Goal: Obtain resource: Obtain resource

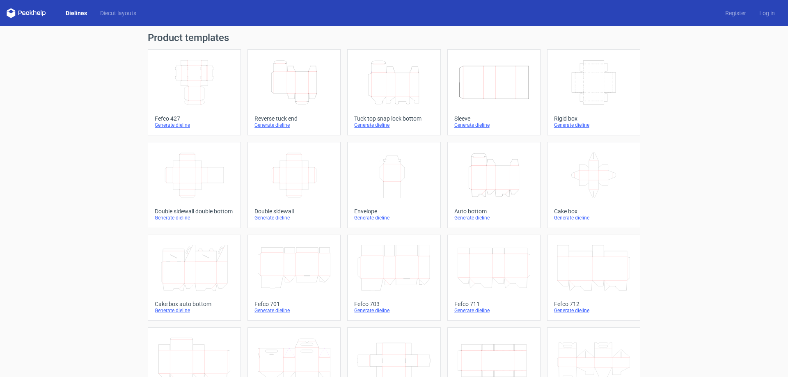
click at [581, 126] on div "Generate dieline" at bounding box center [593, 125] width 79 height 7
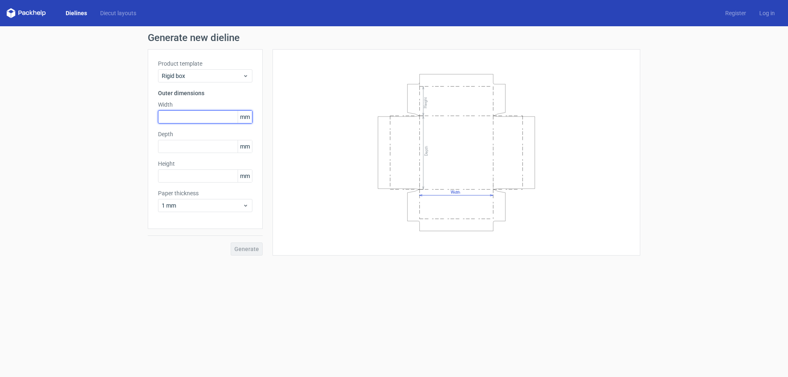
click at [192, 115] on input "text" at bounding box center [205, 116] width 94 height 13
type input "182"
click at [197, 142] on input "text" at bounding box center [205, 146] width 94 height 13
type input "133"
click at [188, 179] on input "text" at bounding box center [205, 175] width 94 height 13
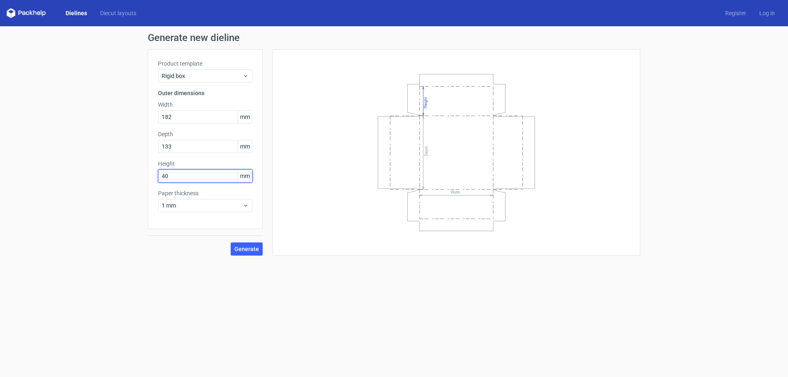
type input "40"
click at [231, 243] on button "Generate" at bounding box center [247, 249] width 32 height 13
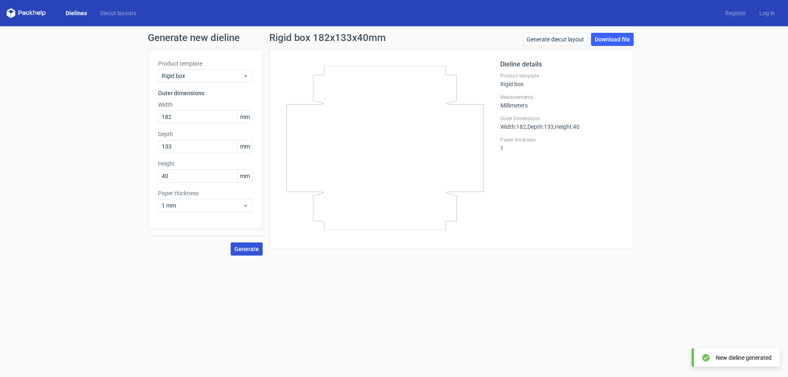
click at [248, 248] on span "Generate" at bounding box center [246, 249] width 25 height 6
click at [616, 40] on link "Download file" at bounding box center [612, 39] width 43 height 13
click at [636, 252] on div "Rigid box 182x133x40mm Generate diecut layout Download file Dieline details Pro…" at bounding box center [452, 144] width 378 height 223
click at [246, 206] on use at bounding box center [245, 206] width 3 height 2
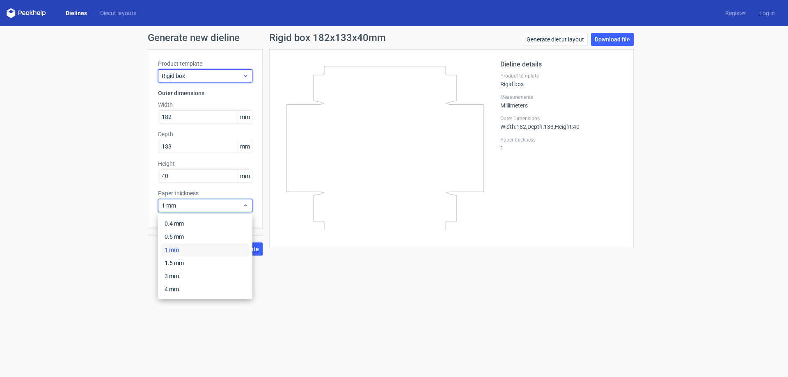
click at [207, 71] on div "Rigid box" at bounding box center [205, 75] width 94 height 13
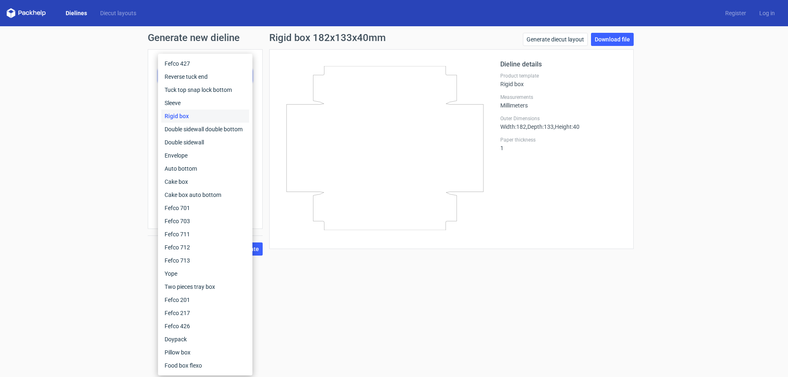
click at [392, 278] on form "Generate new dieline Product template Rigid box Outer dimensions Width 182 mm D…" at bounding box center [394, 201] width 788 height 351
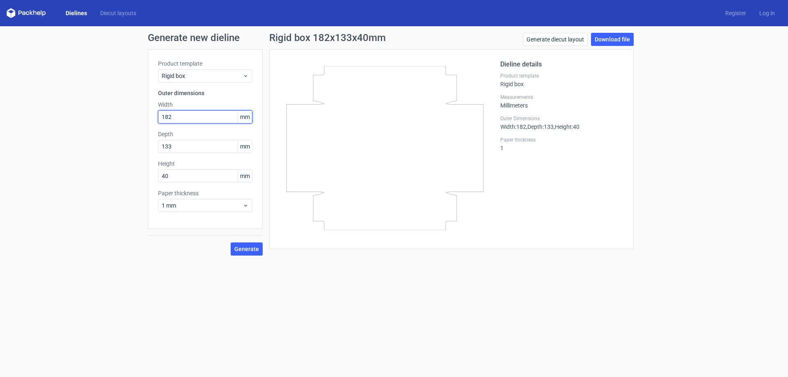
click at [185, 118] on input "182" at bounding box center [205, 116] width 94 height 13
click at [574, 38] on link "Generate diecut layout" at bounding box center [555, 39] width 65 height 13
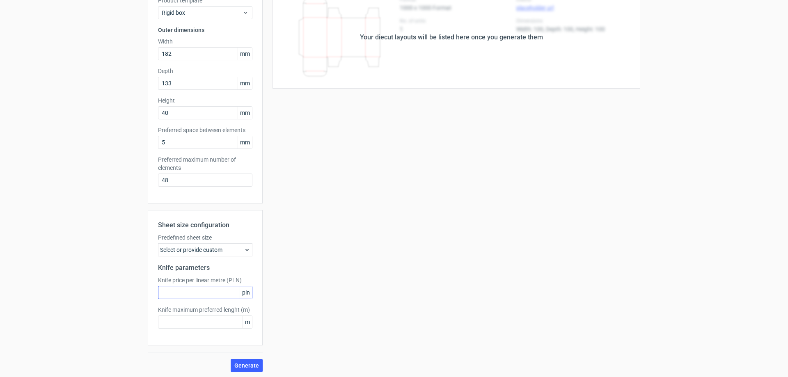
scroll to position [65, 0]
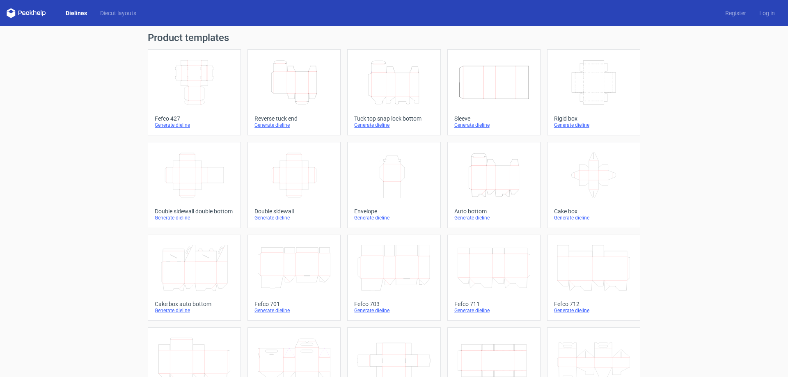
click at [595, 93] on icon "Width Depth Height" at bounding box center [593, 83] width 73 height 46
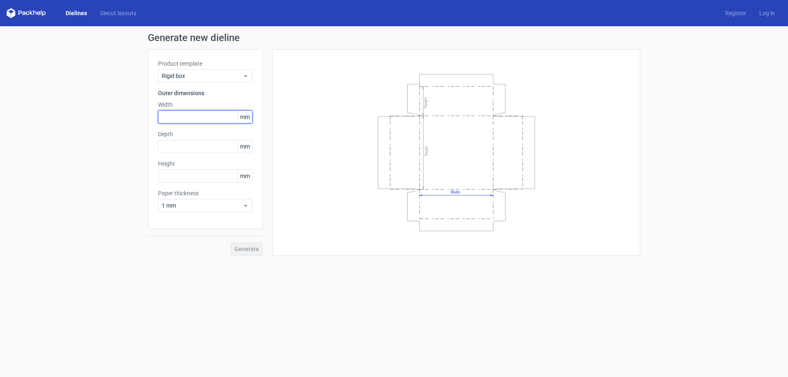
click at [183, 117] on input "text" at bounding box center [205, 116] width 94 height 13
type input "44"
click at [206, 147] on input "text" at bounding box center [205, 146] width 94 height 13
type input "10"
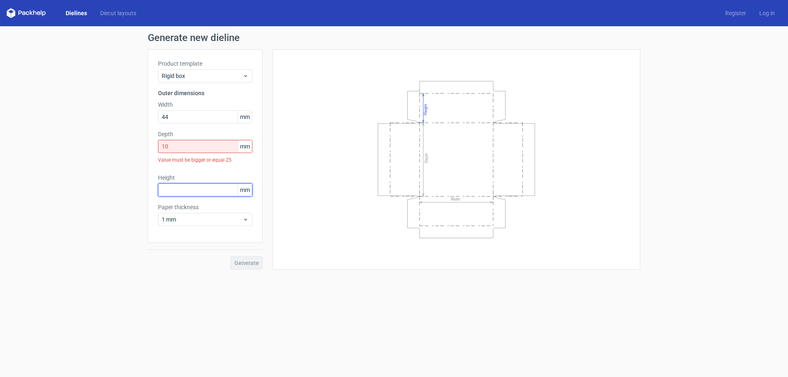
click at [204, 175] on div "Height mm" at bounding box center [205, 185] width 94 height 23
type input "5"
click at [241, 148] on span "mm" at bounding box center [245, 146] width 14 height 12
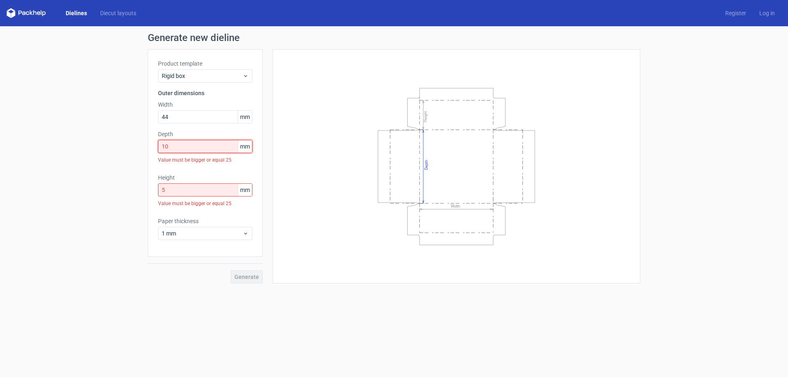
click at [231, 149] on input "10" at bounding box center [205, 146] width 94 height 13
type input "1"
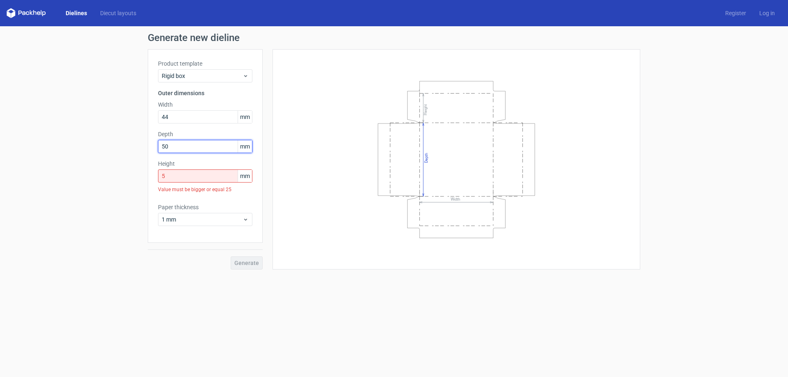
type input "50"
click at [222, 174] on input "5" at bounding box center [205, 175] width 94 height 13
click at [230, 208] on div "Paper thickness 1 mm" at bounding box center [205, 214] width 94 height 23
click at [224, 174] on input "20" at bounding box center [205, 175] width 94 height 13
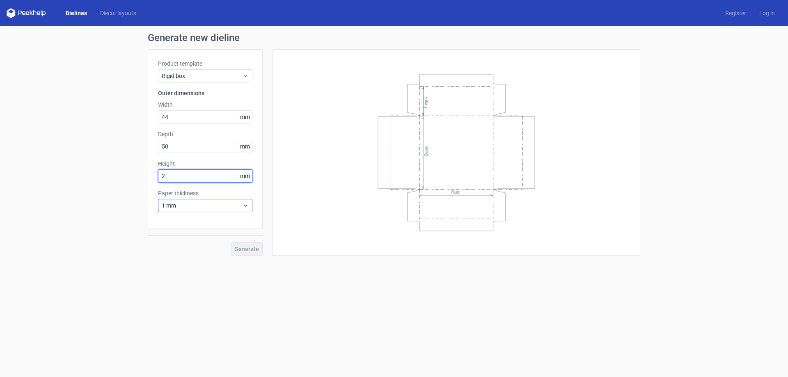
type input "2"
click at [223, 209] on div "Paper thickness 1 mm" at bounding box center [205, 200] width 94 height 23
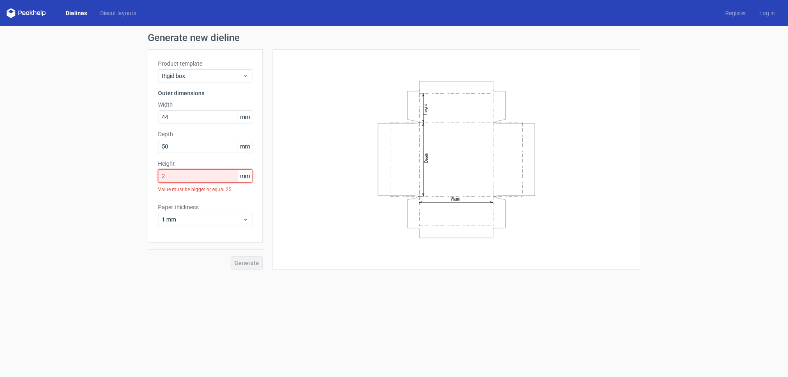
click at [211, 181] on input "2" at bounding box center [205, 175] width 94 height 13
click at [217, 204] on div "Paper thickness 1 mm" at bounding box center [205, 214] width 94 height 23
click at [209, 182] on input "5" at bounding box center [205, 175] width 94 height 13
click at [213, 199] on div "Product template Rigid box Outer dimensions Width 44 mm Depth 50 mm Height 15 m…" at bounding box center [205, 146] width 115 height 194
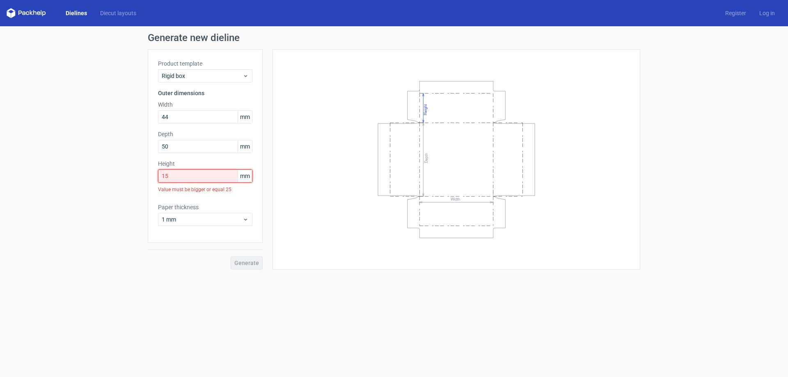
click at [224, 181] on input "15" at bounding box center [205, 175] width 94 height 13
type input "1"
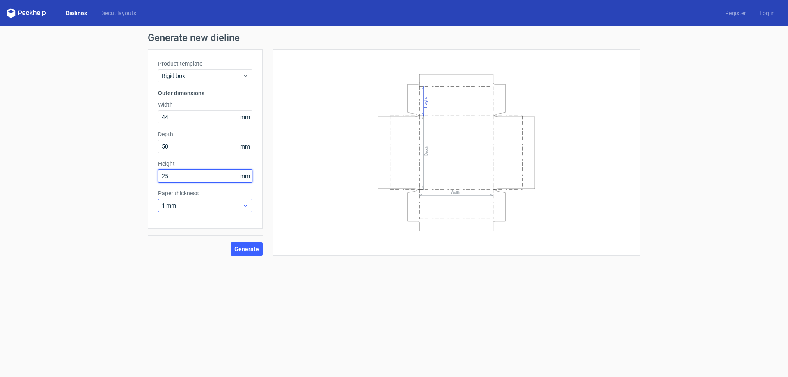
type input "25"
click at [223, 209] on span "1 mm" at bounding box center [202, 205] width 81 height 8
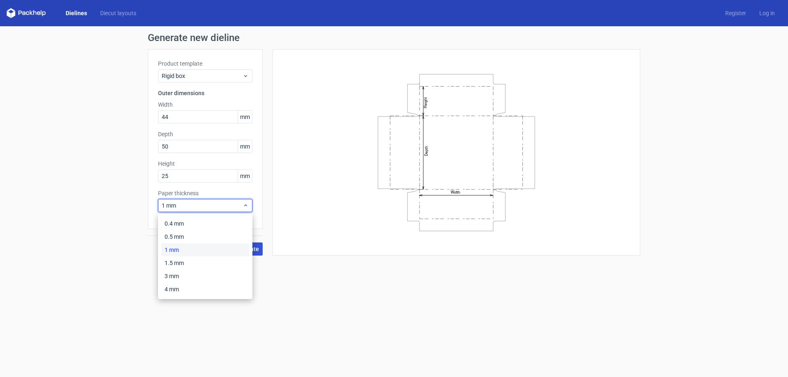
click at [258, 248] on span "Generate" at bounding box center [246, 249] width 25 height 6
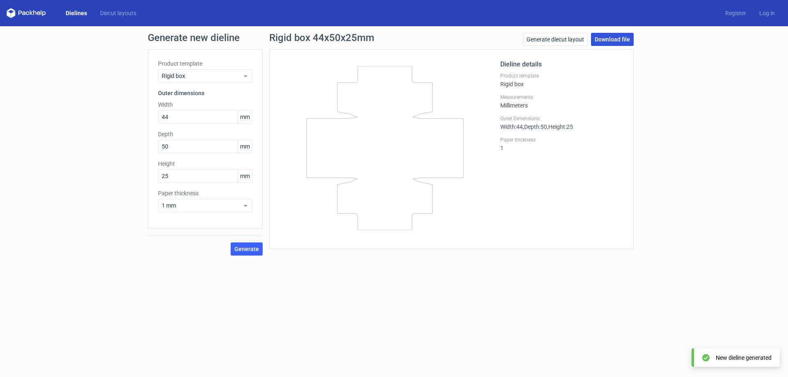
click at [622, 45] on link "Download file" at bounding box center [612, 39] width 43 height 13
click at [672, 196] on div "Generate new dieline Product template Rigid box Outer dimensions Width 44 mm De…" at bounding box center [394, 144] width 788 height 236
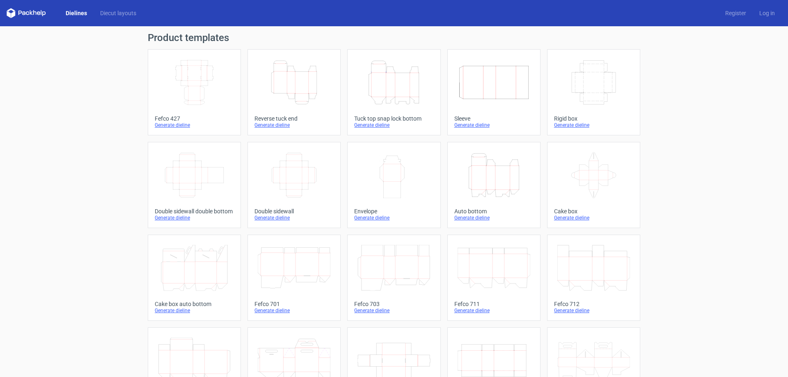
click at [570, 124] on div "Generate dieline" at bounding box center [593, 125] width 79 height 7
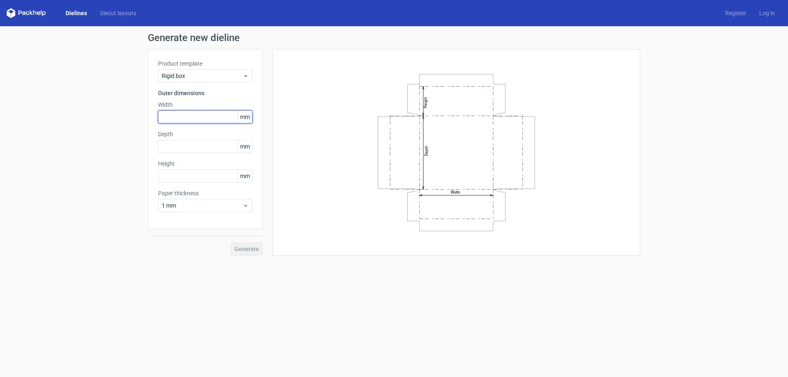
click at [204, 115] on input "text" at bounding box center [205, 116] width 94 height 13
type input "40"
click at [209, 147] on input "text" at bounding box center [205, 146] width 94 height 13
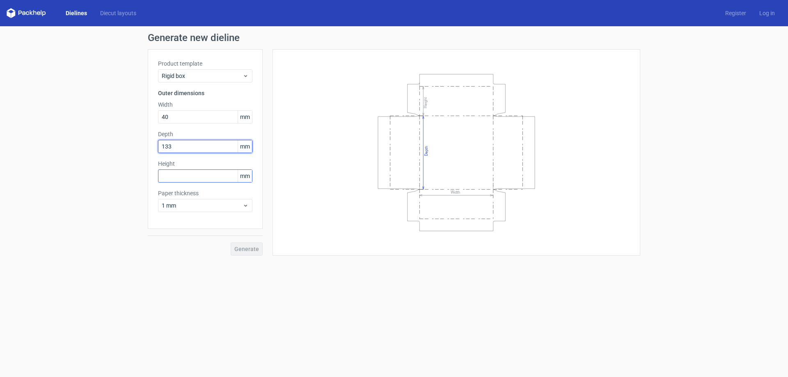
type input "133"
click at [209, 179] on input "text" at bounding box center [205, 175] width 94 height 13
type input "180"
click at [250, 248] on span "Generate" at bounding box center [246, 249] width 25 height 6
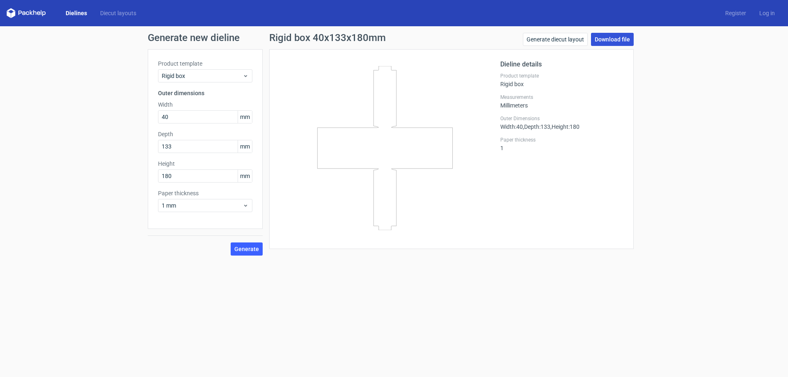
click at [604, 42] on link "Download file" at bounding box center [612, 39] width 43 height 13
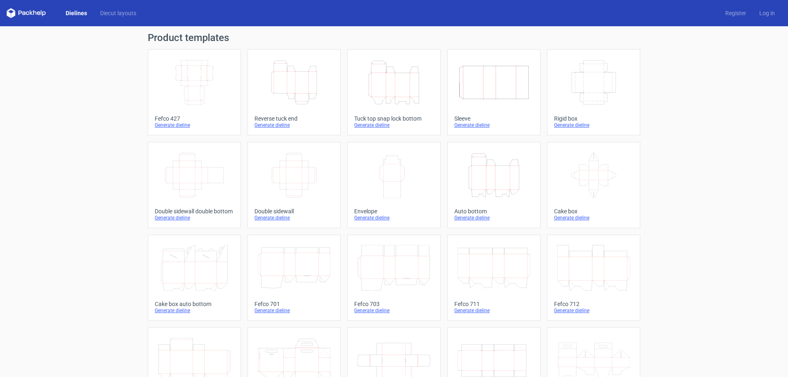
click at [575, 124] on div "Generate dieline" at bounding box center [593, 125] width 79 height 7
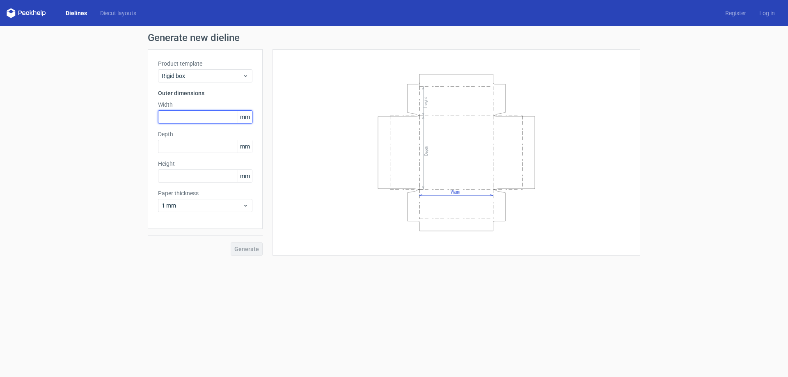
click at [200, 113] on input "text" at bounding box center [205, 116] width 94 height 13
type input "4"
type input "182"
click at [207, 145] on input "text" at bounding box center [205, 146] width 94 height 13
type input "133"
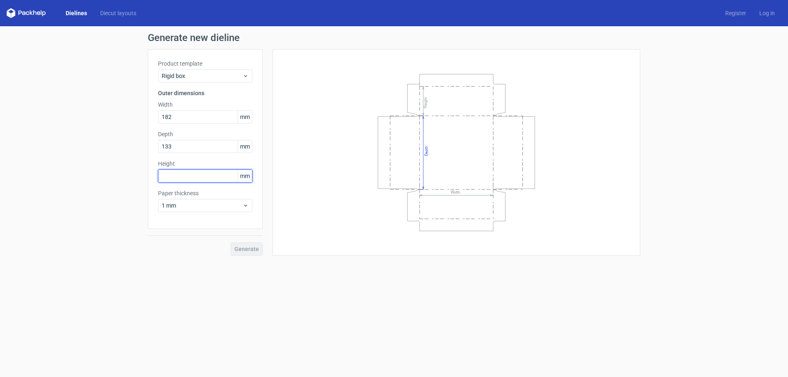
click at [205, 171] on input "text" at bounding box center [205, 175] width 94 height 13
type input "40"
click at [249, 249] on span "Generate" at bounding box center [246, 249] width 25 height 6
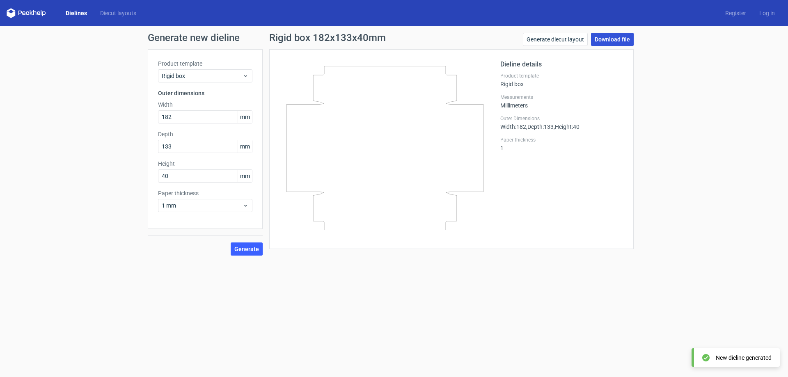
click at [622, 41] on link "Download file" at bounding box center [612, 39] width 43 height 13
click at [624, 37] on link "Download file" at bounding box center [612, 39] width 43 height 13
click at [631, 256] on div "Generate new dieline Product template Rigid box Outer dimensions Width 182 mm D…" at bounding box center [394, 144] width 788 height 236
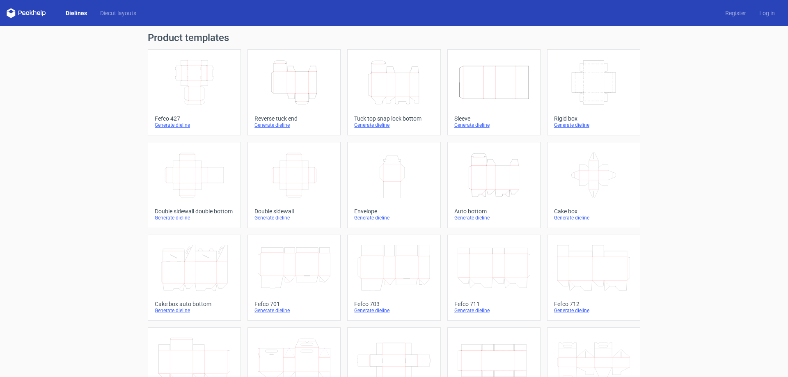
click at [575, 126] on div "Generate dieline" at bounding box center [593, 125] width 79 height 7
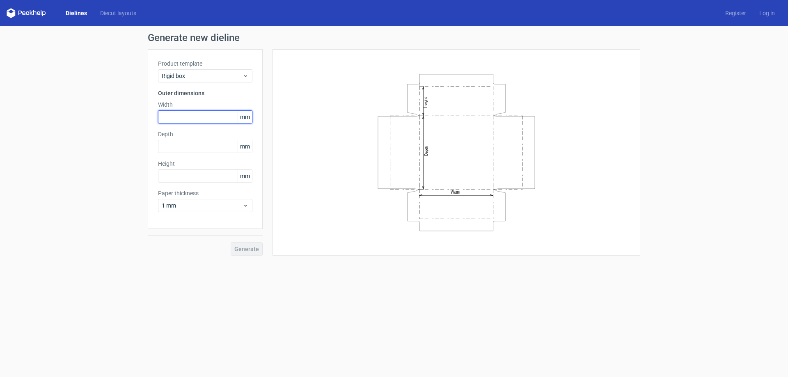
click at [190, 117] on input "text" at bounding box center [205, 116] width 94 height 13
type input "182"
type input "133"
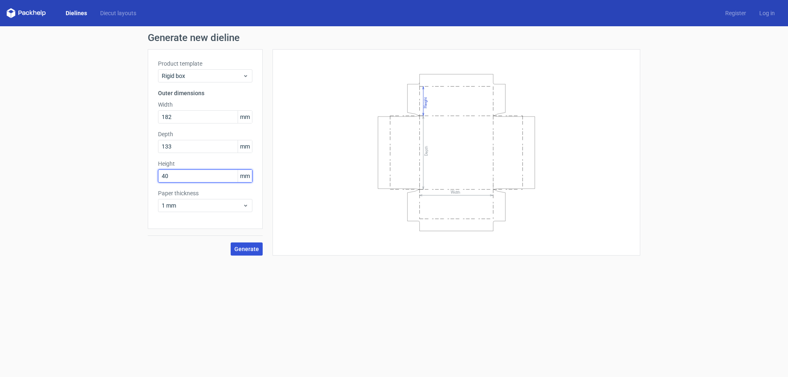
type input "40"
click at [256, 248] on span "Generate" at bounding box center [246, 249] width 25 height 6
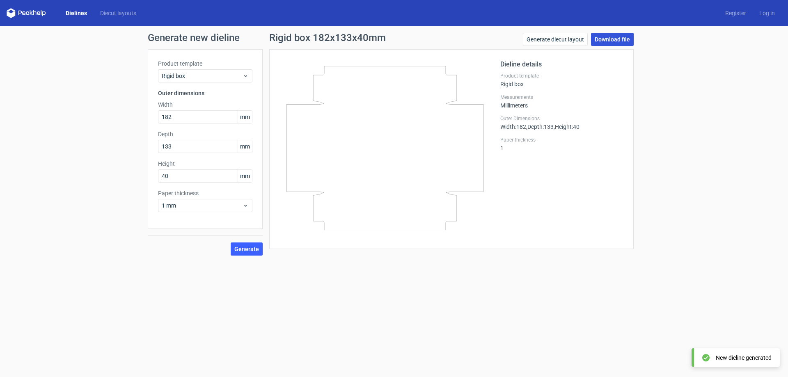
click at [612, 44] on link "Download file" at bounding box center [612, 39] width 43 height 13
click at [679, 258] on div "Generate new dieline Product template Rigid box Outer dimensions Width 182 mm D…" at bounding box center [394, 144] width 788 height 236
click at [178, 205] on span "1 mm" at bounding box center [202, 205] width 81 height 8
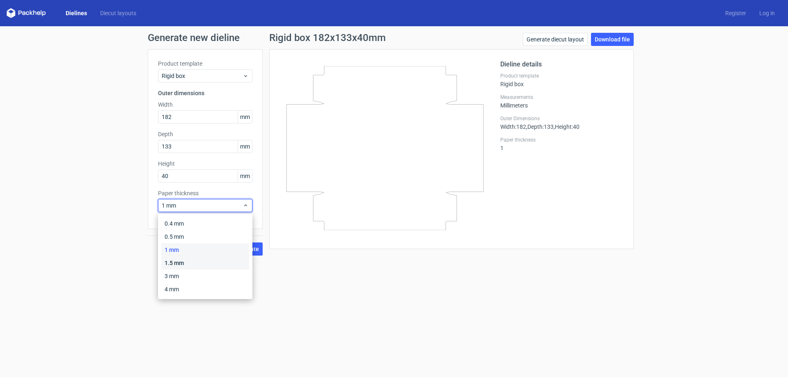
click at [185, 261] on div "1.5 mm" at bounding box center [205, 262] width 88 height 13
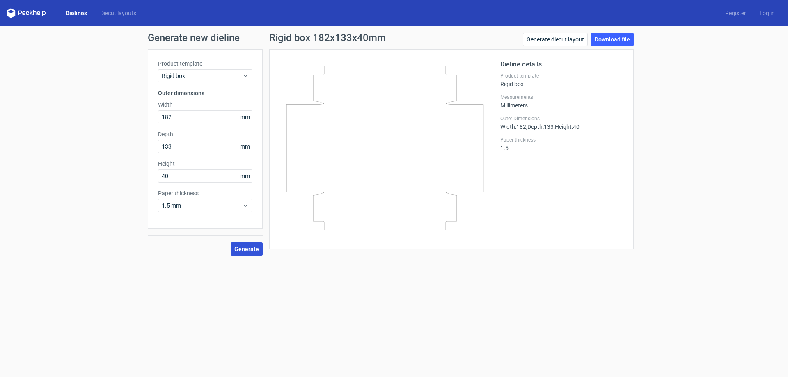
click at [240, 246] on span "Generate" at bounding box center [246, 249] width 25 height 6
click at [620, 38] on link "Download file" at bounding box center [612, 39] width 43 height 13
click at [617, 41] on link "Download file" at bounding box center [612, 39] width 43 height 13
click at [687, 163] on div "Generate new dieline Product template Rigid box Outer dimensions Width 182 mm D…" at bounding box center [394, 144] width 788 height 236
click at [578, 41] on link "Generate diecut layout" at bounding box center [555, 39] width 65 height 13
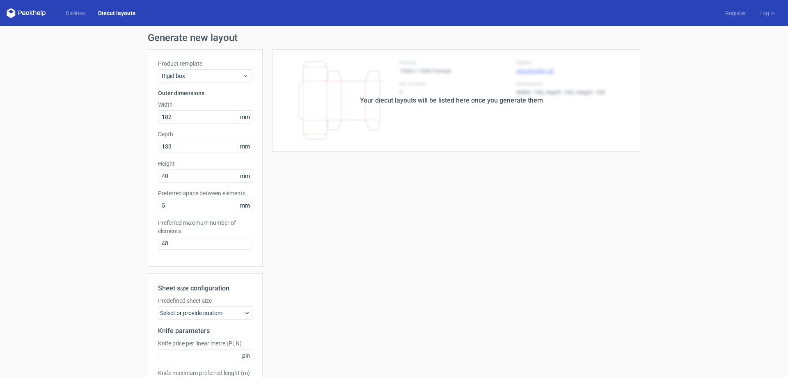
click at [10, 14] on polygon at bounding box center [9, 14] width 4 height 7
click at [102, 13] on link "Diecut layouts" at bounding box center [117, 13] width 50 height 8
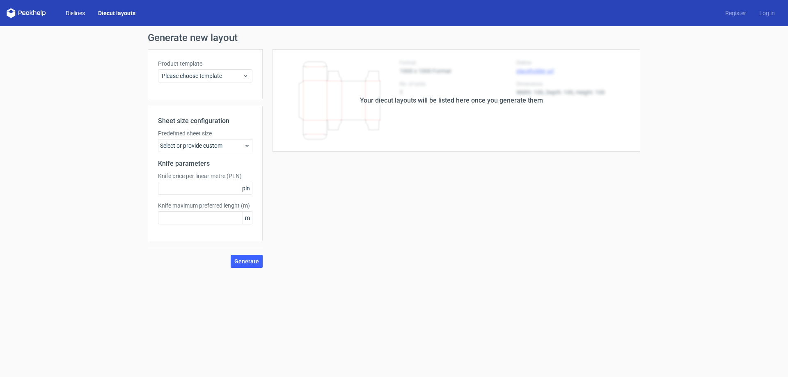
click at [76, 15] on link "Dielines" at bounding box center [75, 13] width 32 height 8
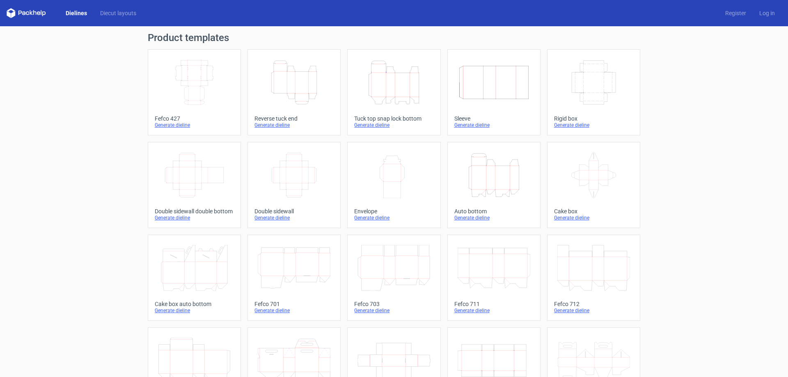
drag, startPoint x: 37, startPoint y: 15, endPoint x: 26, endPoint y: 13, distance: 10.8
click at [37, 15] on icon at bounding box center [26, 13] width 39 height 10
drag, startPoint x: 13, startPoint y: 0, endPoint x: 54, endPoint y: 34, distance: 53.3
click at [54, 34] on div "Product templates Width Depth Height Fefco 427 Generate dieline Height Depth Wi…" at bounding box center [394, 269] width 788 height 487
click at [36, 11] on icon at bounding box center [34, 12] width 3 height 5
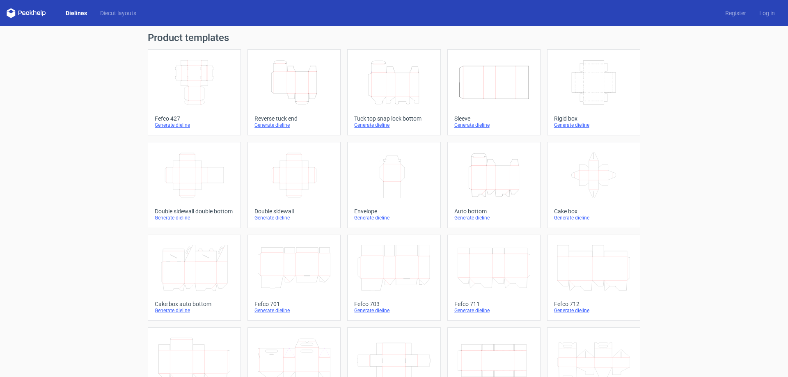
click at [562, 124] on div "Generate dieline" at bounding box center [593, 125] width 79 height 7
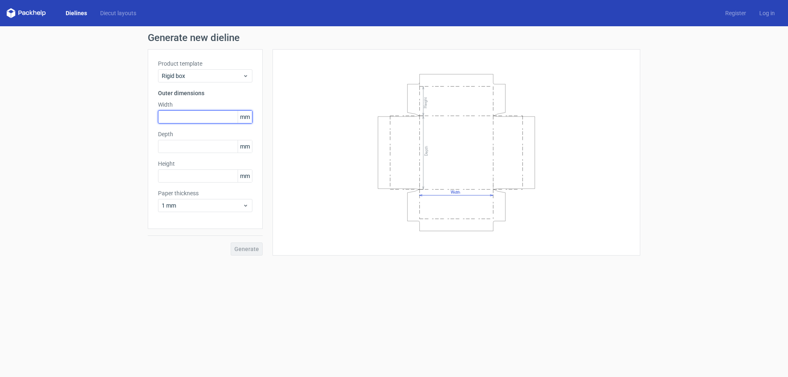
click at [222, 121] on input "text" at bounding box center [205, 116] width 94 height 13
type input "182"
click at [184, 152] on input "text" at bounding box center [205, 146] width 94 height 13
type input "133"
click at [189, 176] on input "text" at bounding box center [205, 175] width 94 height 13
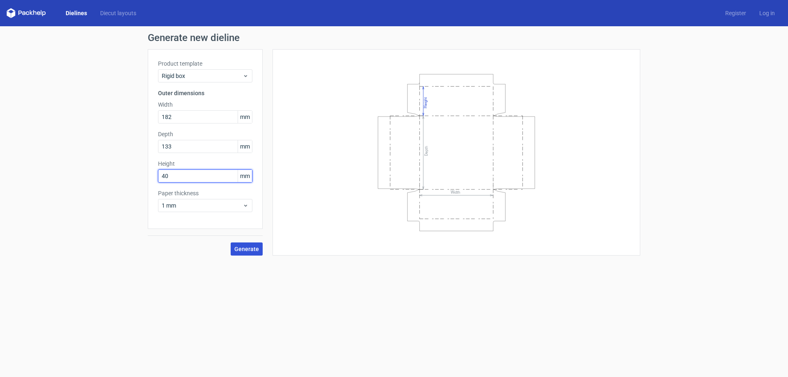
type input "40"
click at [238, 246] on span "Generate" at bounding box center [246, 249] width 25 height 6
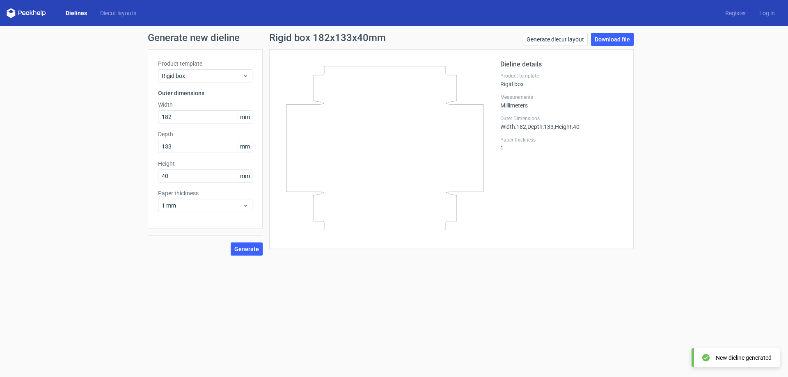
click at [717, 359] on div "New dieline generated" at bounding box center [744, 358] width 56 height 8
click at [703, 359] on icon at bounding box center [705, 357] width 7 height 7
click at [602, 41] on link "Download file" at bounding box center [612, 39] width 43 height 13
